Goal: Task Accomplishment & Management: Use online tool/utility

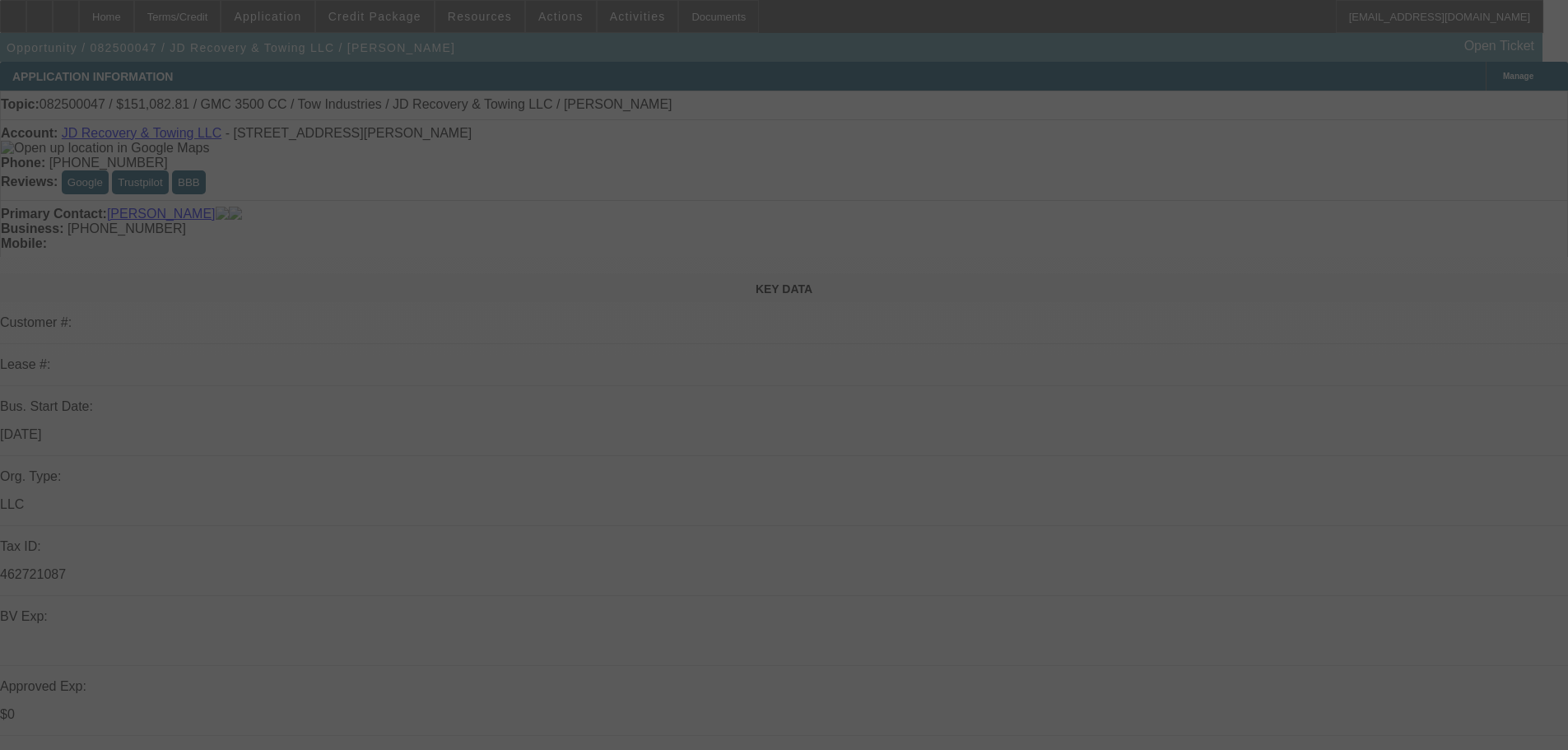
select select "0"
select select "0.1"
select select "4"
select select "0"
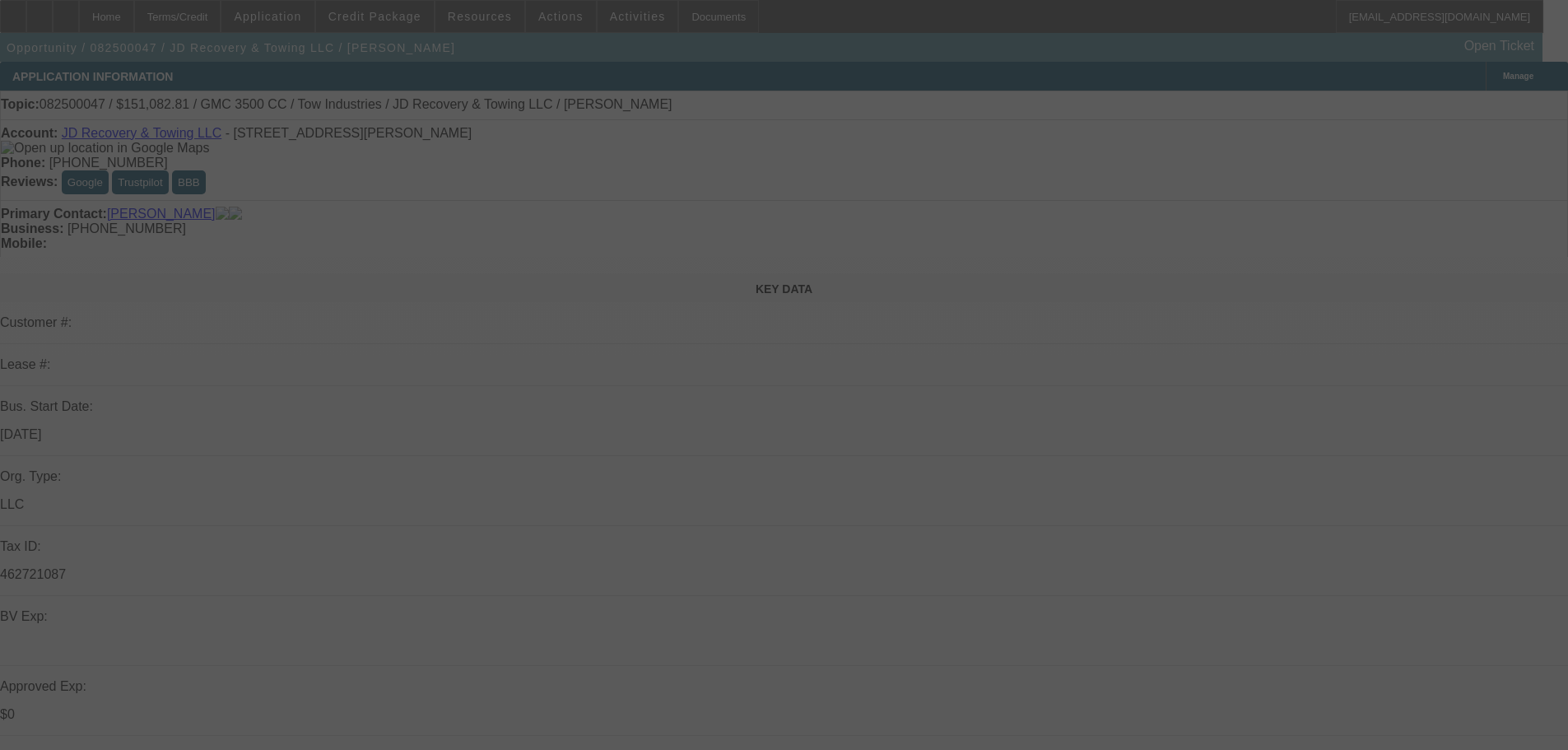
select select "0"
select select "0.1"
select select "4"
select select "0"
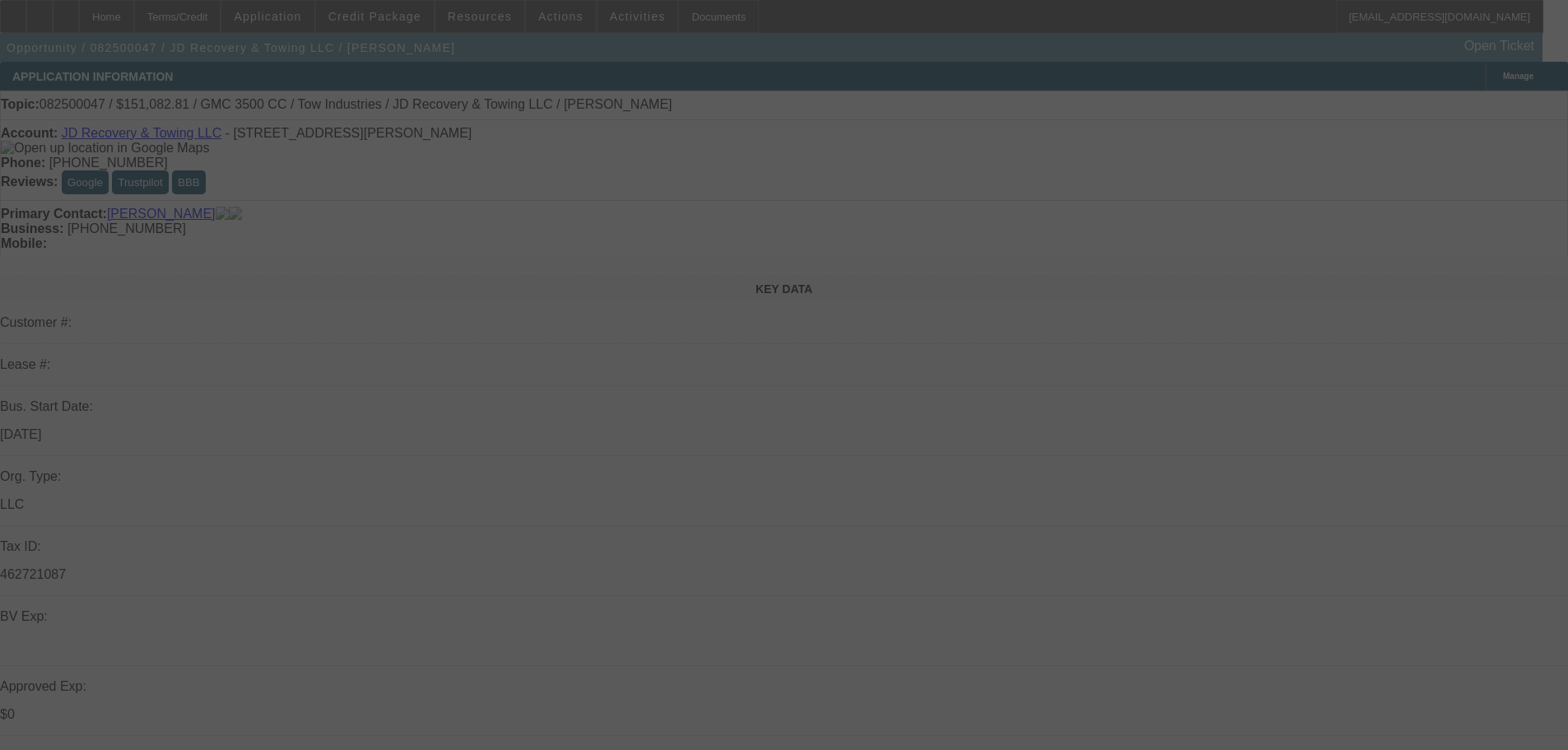
select select "0.1"
select select "4"
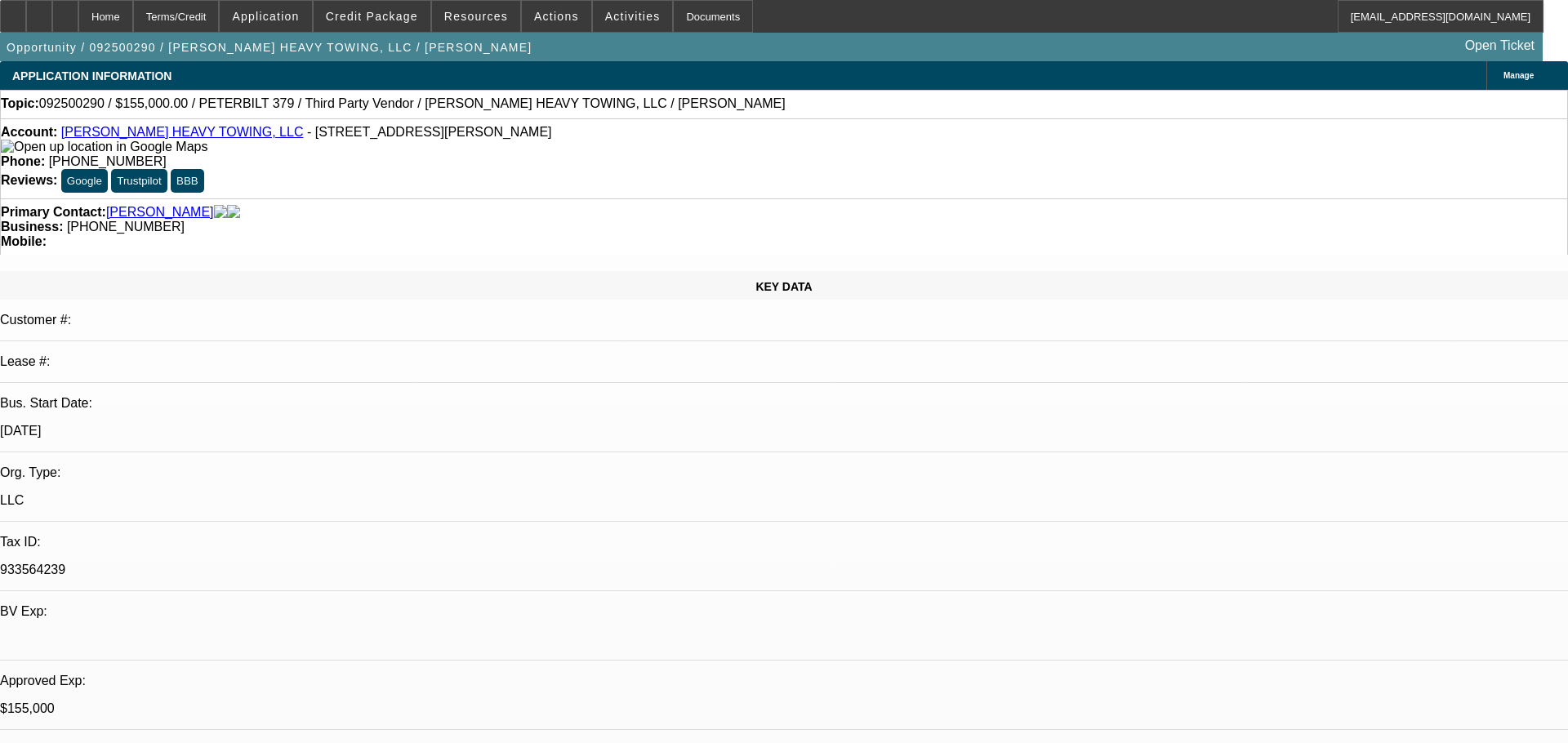
select select "0"
select select "2"
select select "0.1"
select select "4"
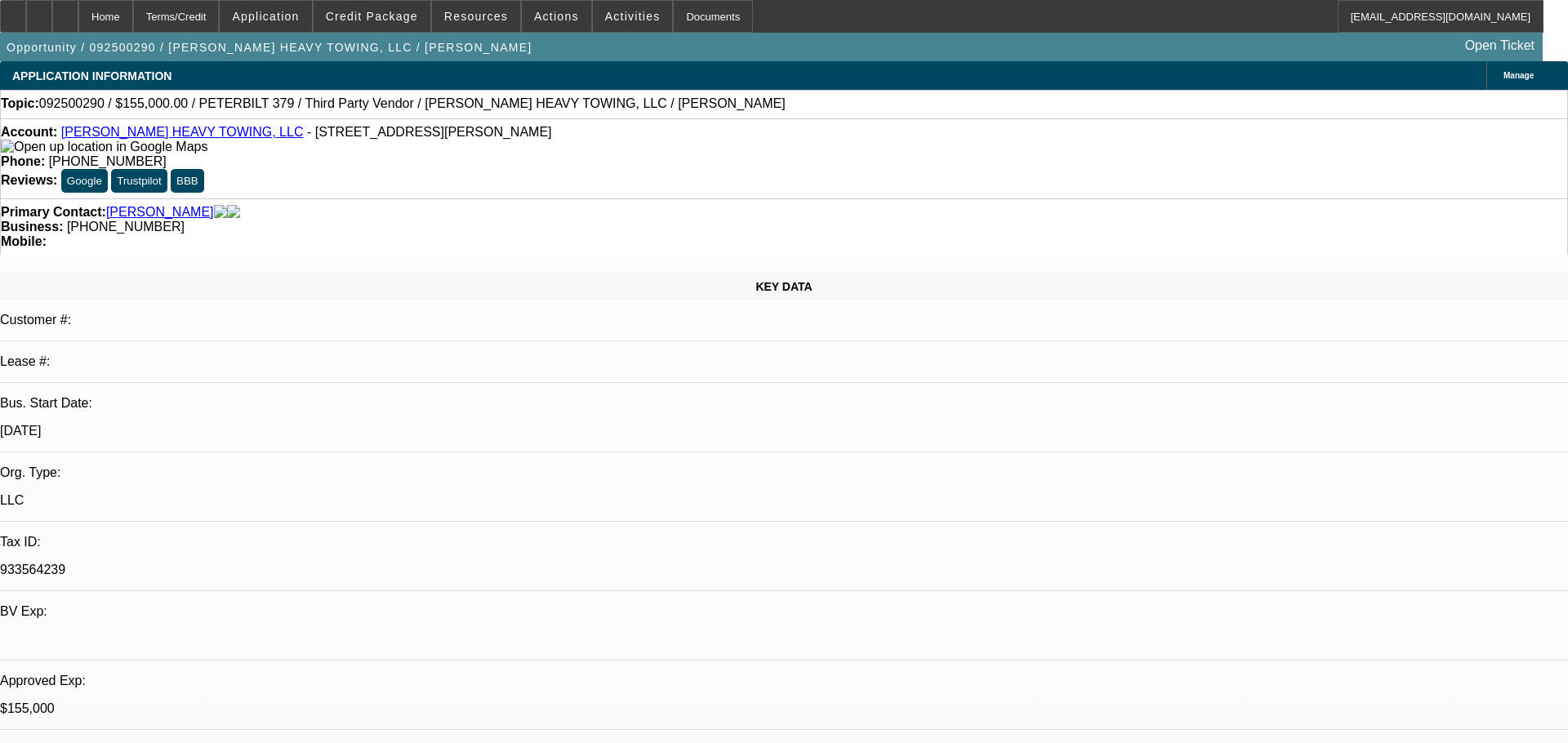
select select "0"
select select "6"
select select "0"
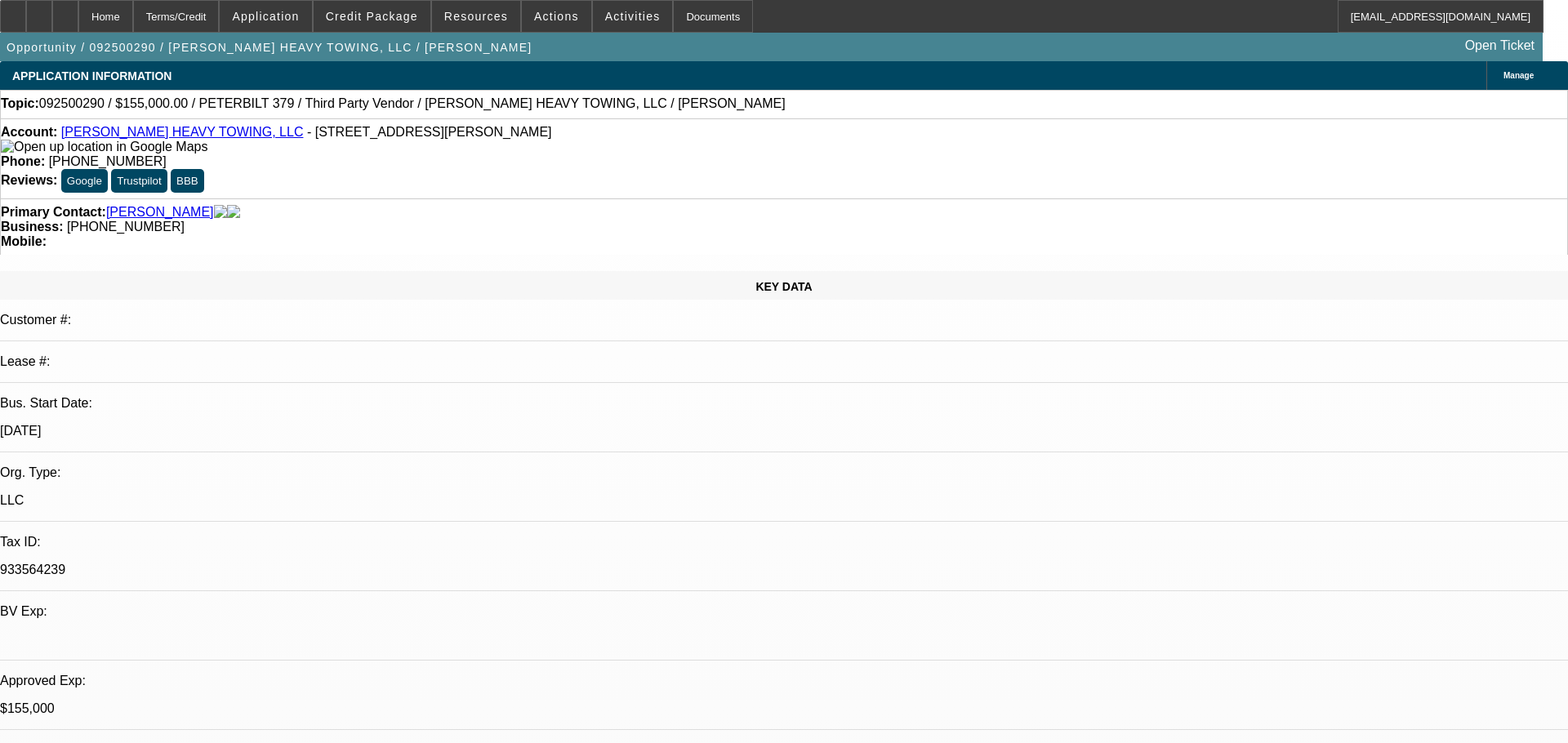
select select "2"
select select "0"
select select "6"
select select "0.1"
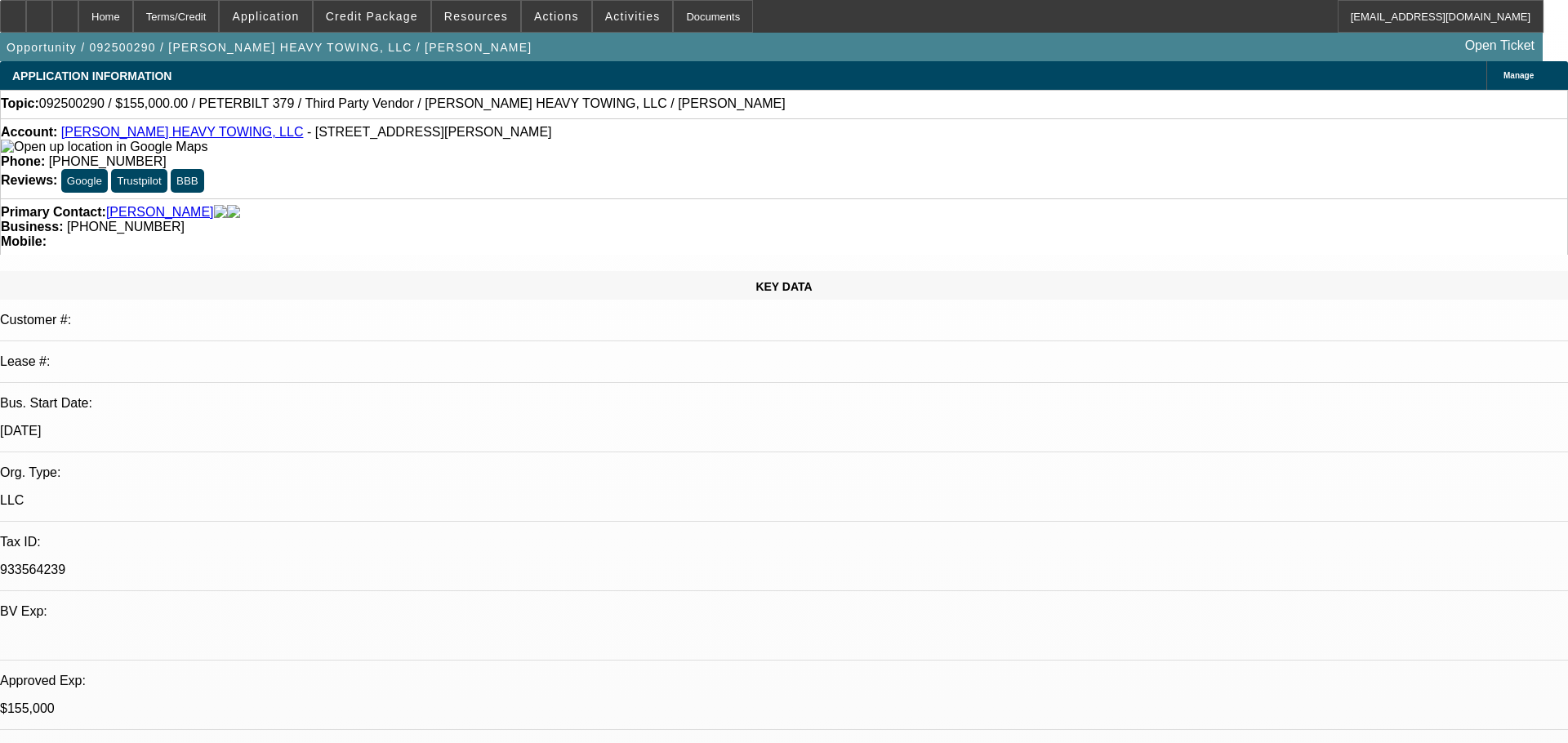
select select "2"
select select "0"
select select "6"
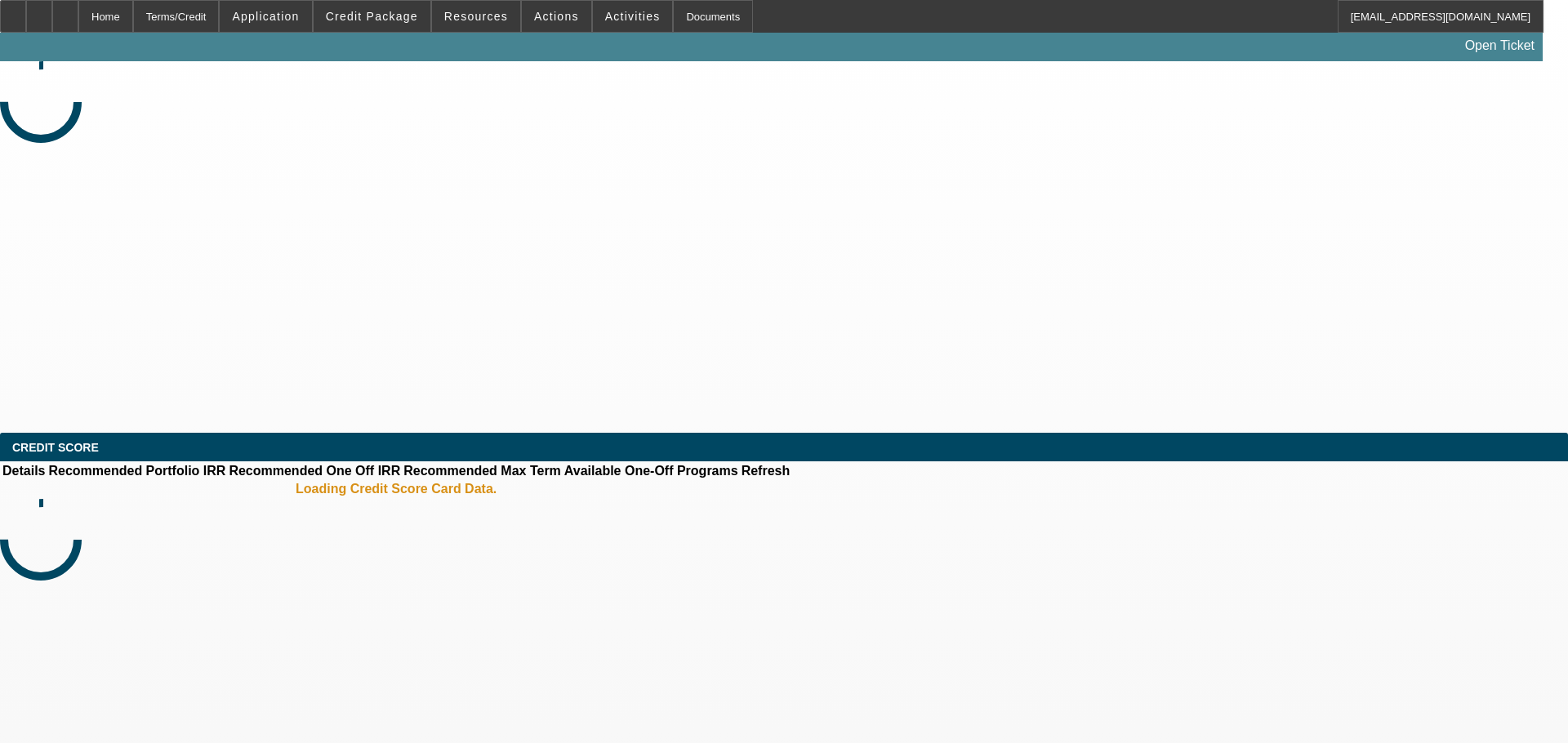
select select "0"
select select "3"
select select "0"
select select "6"
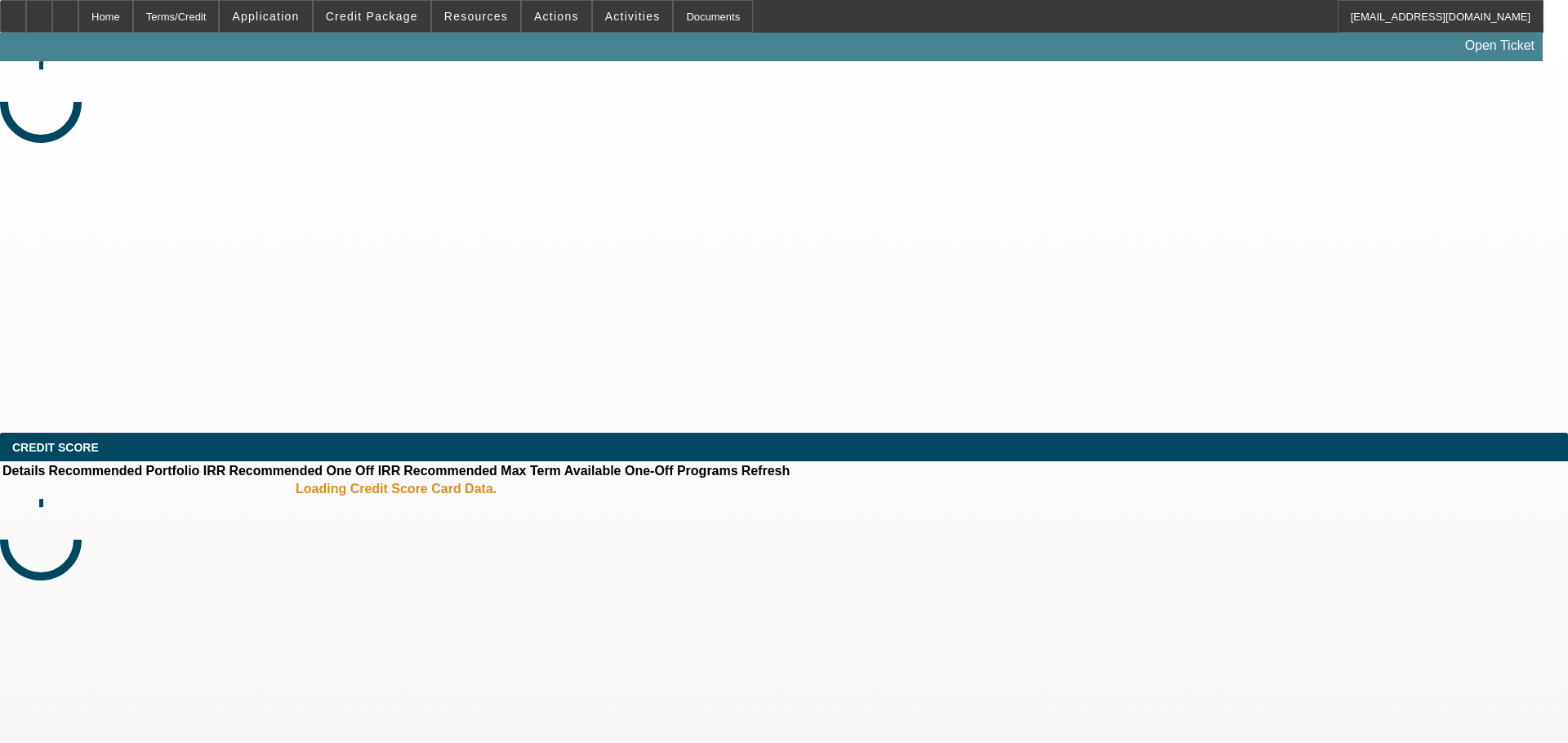
select select "0"
select select "3"
select select "0"
select select "6"
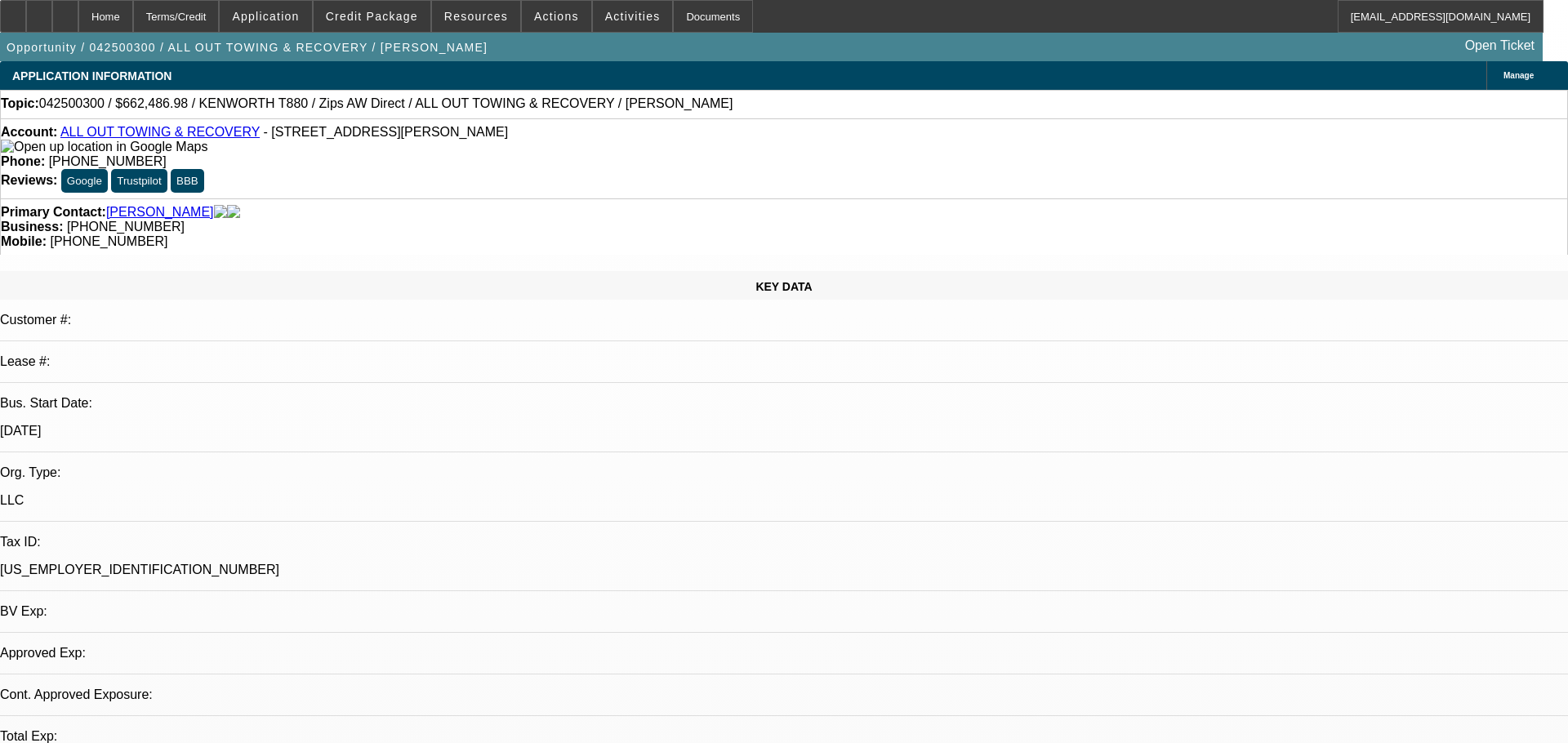
select select "0"
select select "2"
select select "0"
select select "6"
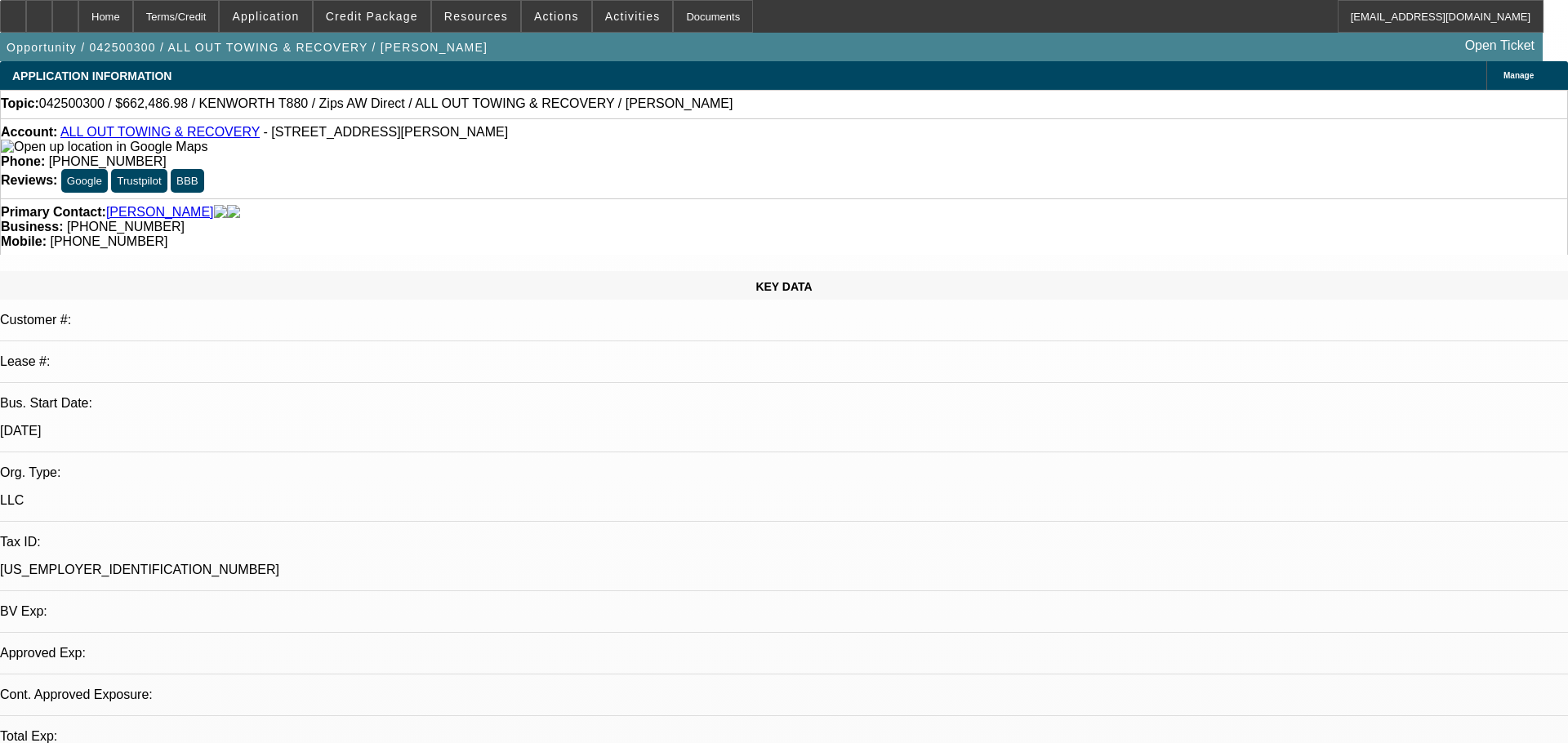
select select "0"
select select "6"
select select "0"
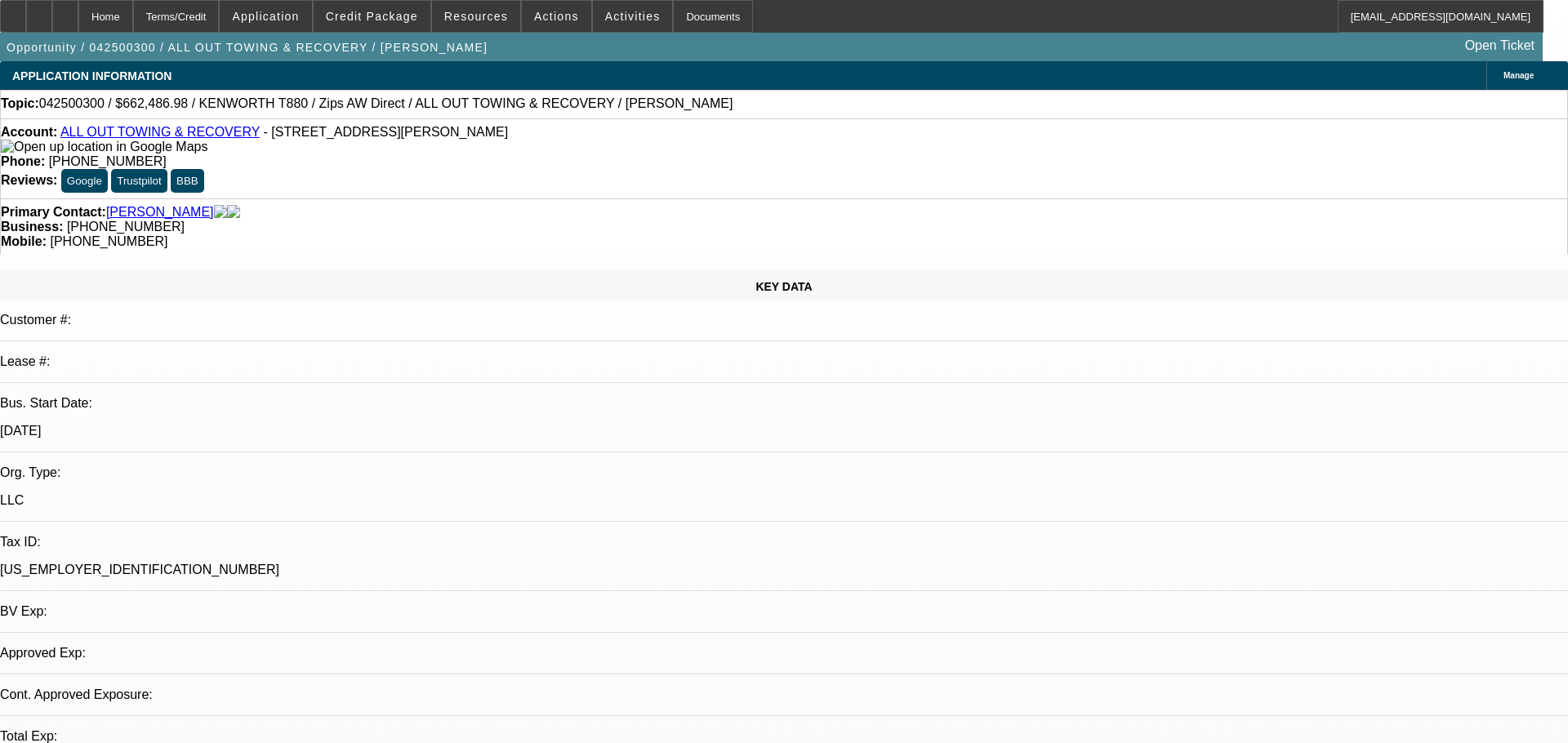
select select "0"
select select "3"
select select "0"
select select "6"
select select "0"
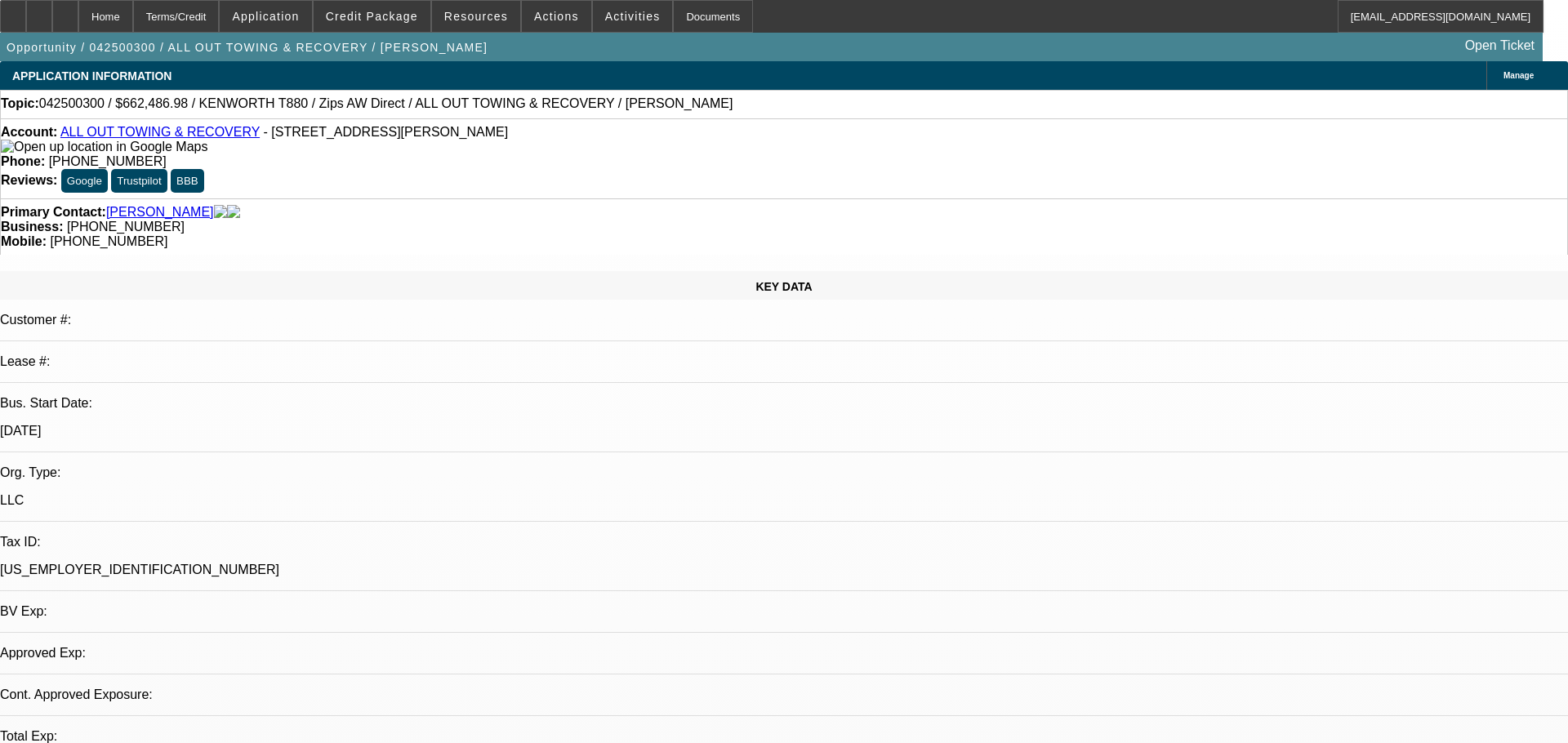
select select "0"
select select "2"
select select "0"
select select "6"
